Goal: Navigation & Orientation: Find specific page/section

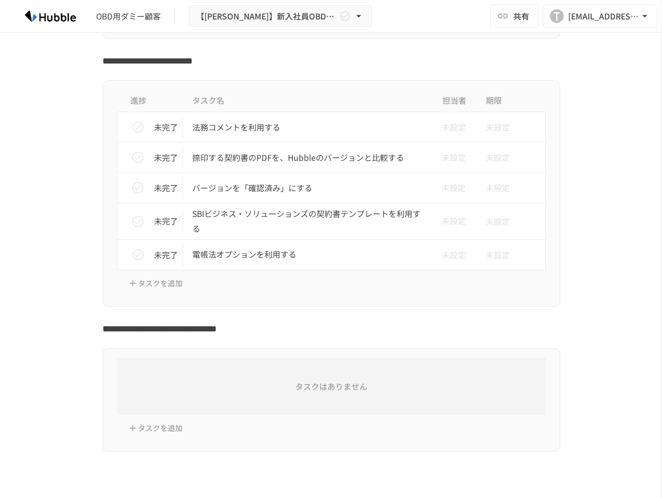
scroll to position [431, 0]
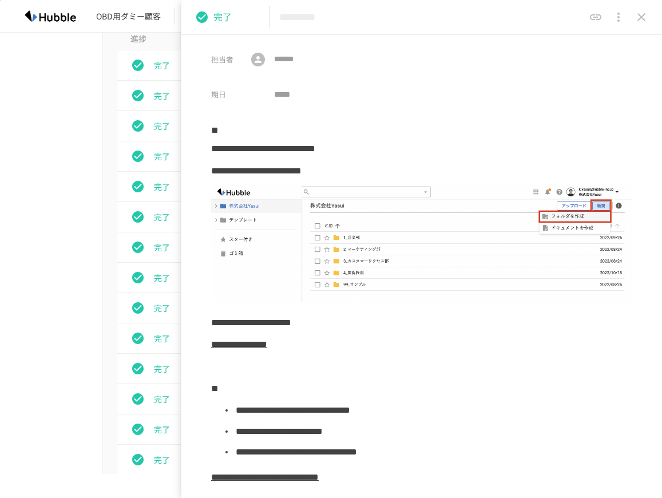
click at [656, 24] on div "完了 *********" at bounding box center [421, 17] width 481 height 35
click at [651, 22] on button "close drawer" at bounding box center [641, 17] width 23 height 23
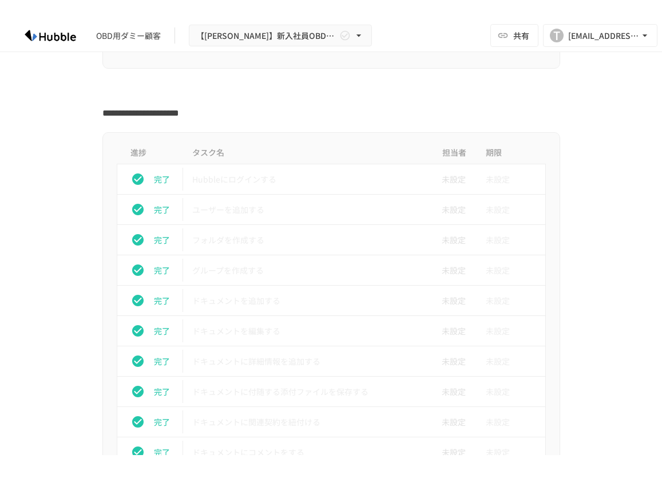
scroll to position [336, 0]
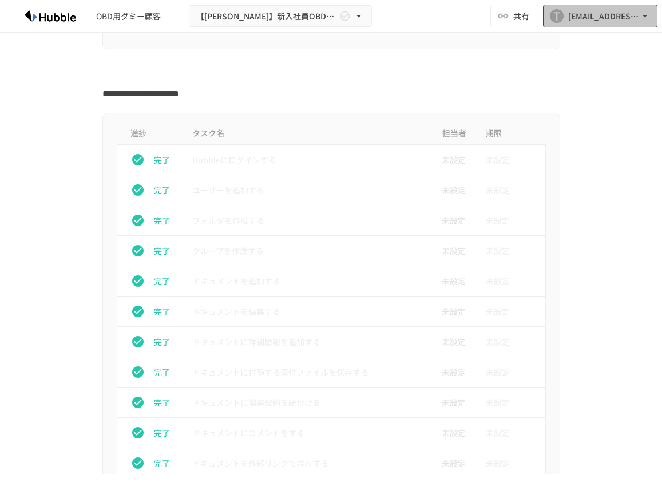
click at [575, 20] on div "[EMAIL_ADDRESS][DOMAIN_NAME]" at bounding box center [603, 16] width 71 height 14
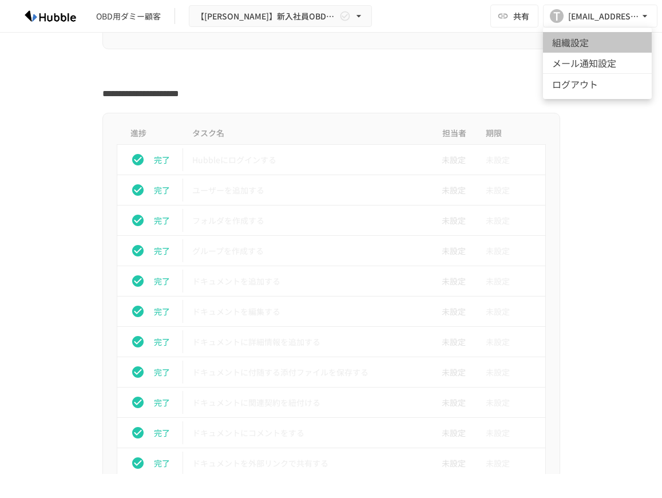
click at [552, 47] on li "組織設定" at bounding box center [597, 42] width 109 height 21
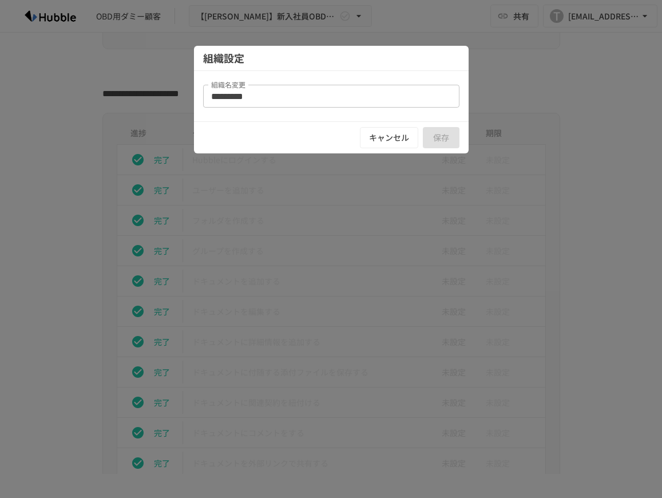
click at [517, 82] on div at bounding box center [331, 249] width 662 height 498
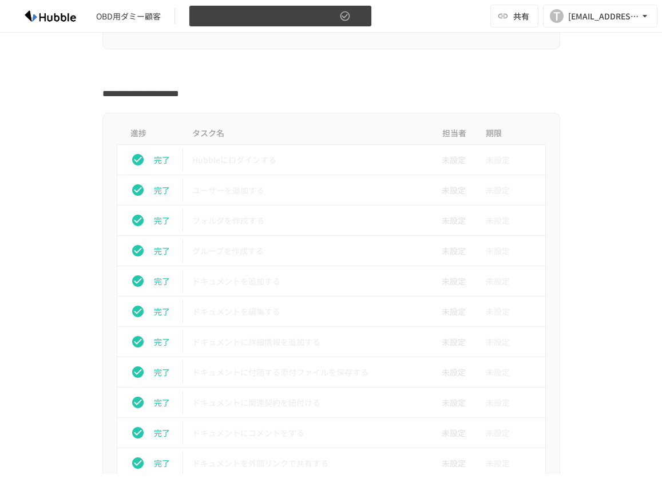
click at [249, 19] on span "【[PERSON_NAME]】新入社員OBD用Arch" at bounding box center [266, 16] width 141 height 14
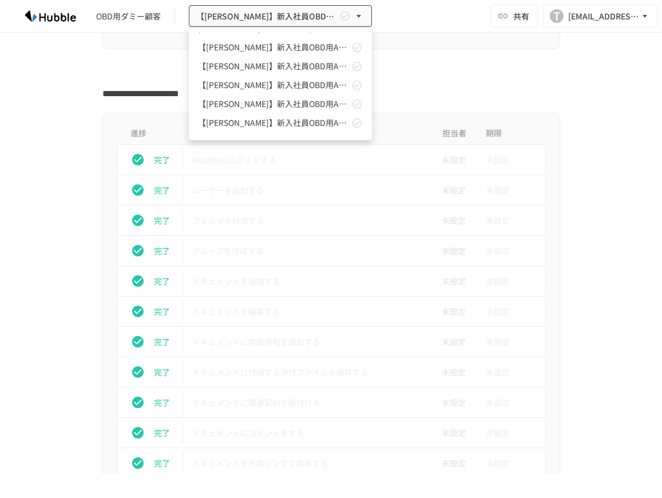
scroll to position [56, 0]
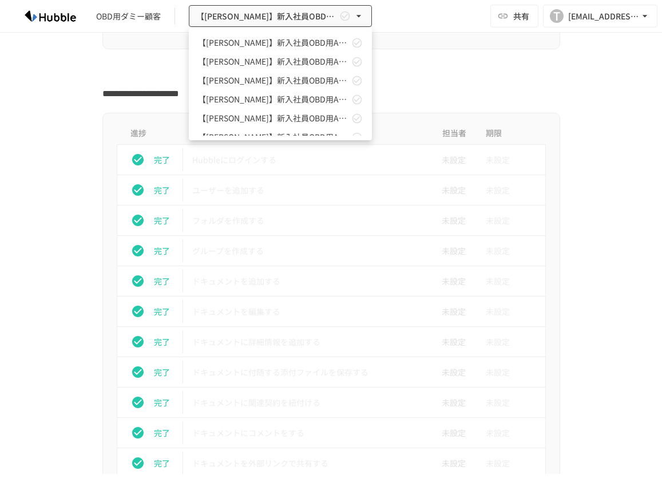
click at [210, 42] on span "【[PERSON_NAME]】新入社員OBD用Arch" at bounding box center [273, 43] width 151 height 12
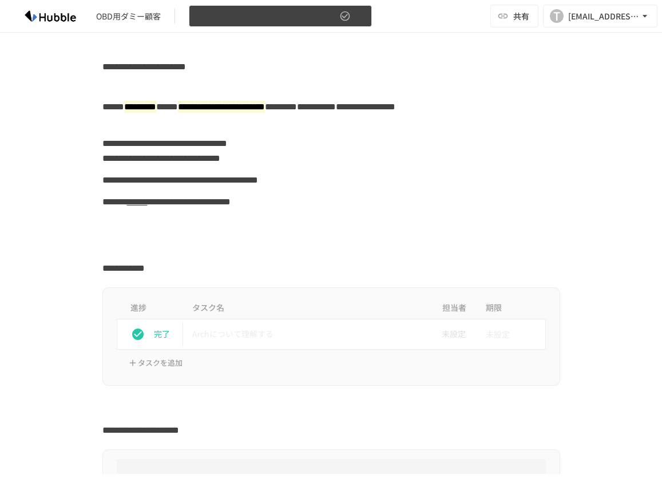
click at [236, 18] on span "【[PERSON_NAME]】新入社員OBD用Arch" at bounding box center [266, 16] width 141 height 14
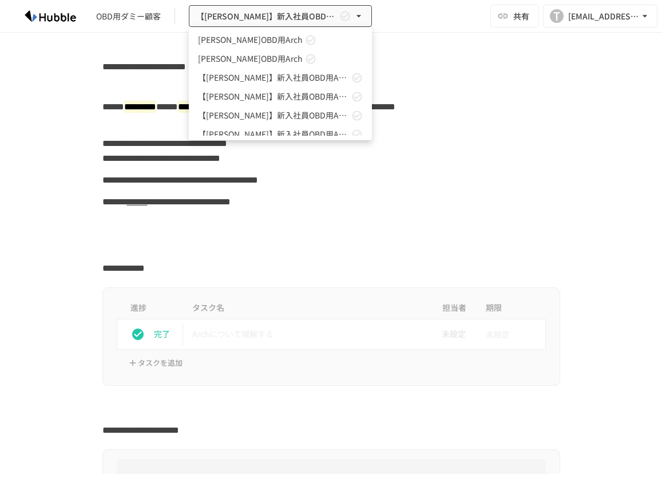
scroll to position [33, 0]
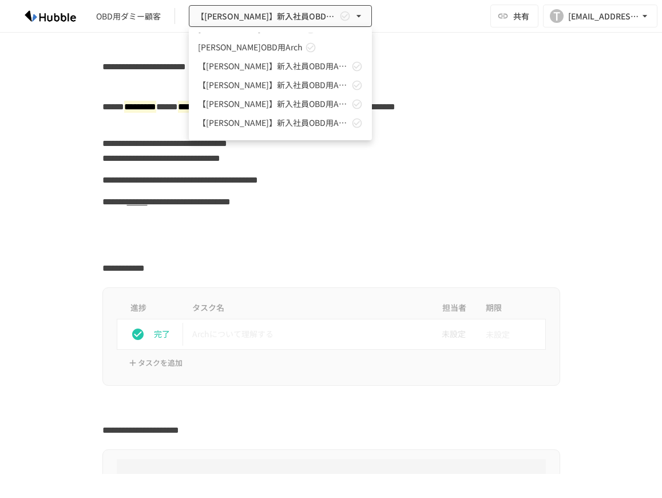
click at [241, 109] on span "【[PERSON_NAME]】新入社員OBD用Arch" at bounding box center [273, 104] width 151 height 12
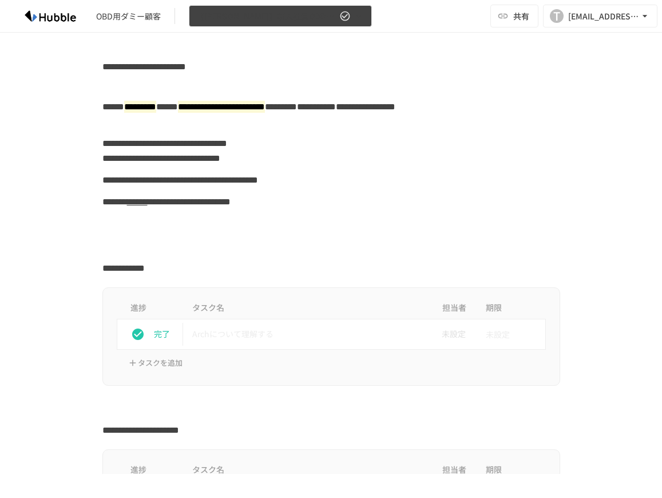
click at [238, 22] on span "【[PERSON_NAME]】新入社員OBD用Arch" at bounding box center [266, 16] width 141 height 14
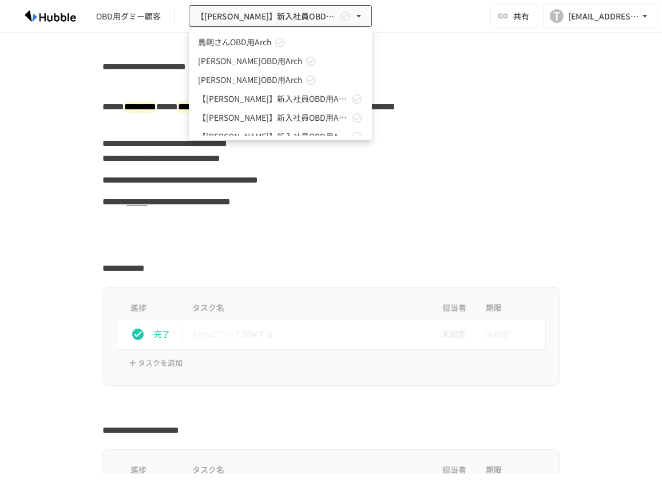
click at [234, 110] on link "【[PERSON_NAME]】新入社員OBD用Arch" at bounding box center [280, 117] width 183 height 19
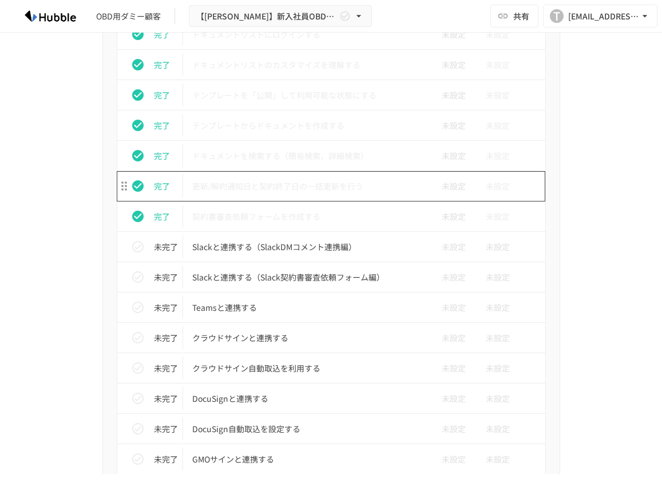
scroll to position [796, 0]
click at [17, 132] on div "進捗 タスク名 担当者 期限 完了 Hubbleにログインする 未設定 未設定 完了 ユーザーを追加する 未設定 未設定 完了 フォルダを作成する 未設定 未…" at bounding box center [331, 218] width 662 height 1130
